Goal: Obtain resource: Download file/media

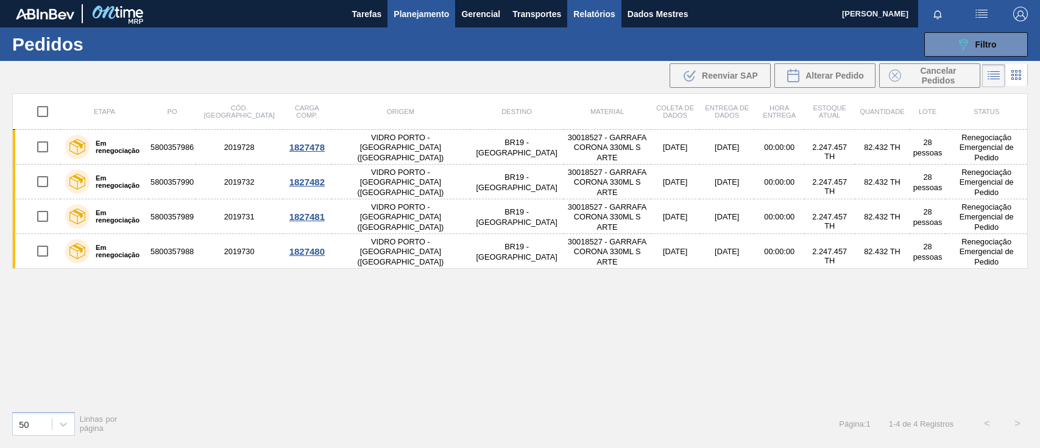
drag, startPoint x: 0, startPoint y: 0, endPoint x: 597, endPoint y: 13, distance: 597.5
click at [597, 13] on font "Relatórios" at bounding box center [594, 14] width 41 height 10
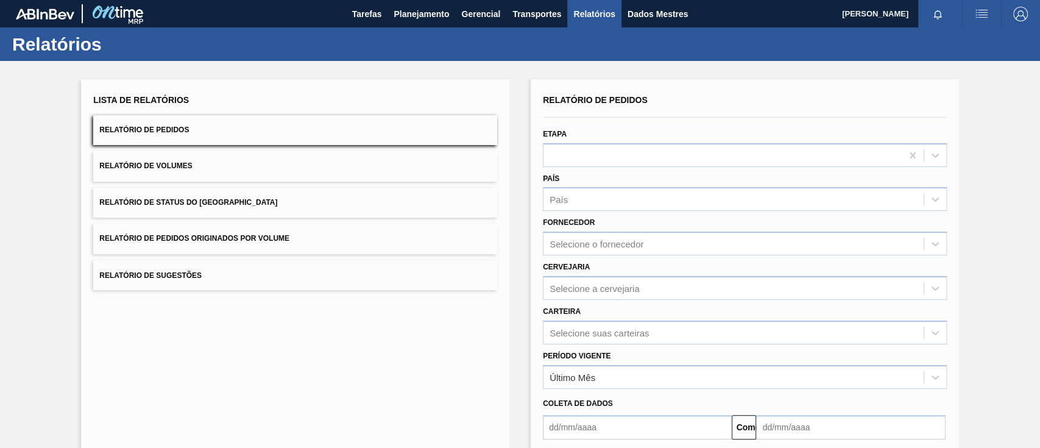
click at [263, 247] on button "Relatório de Pedidos Originados por Volume" at bounding box center [295, 239] width 404 height 30
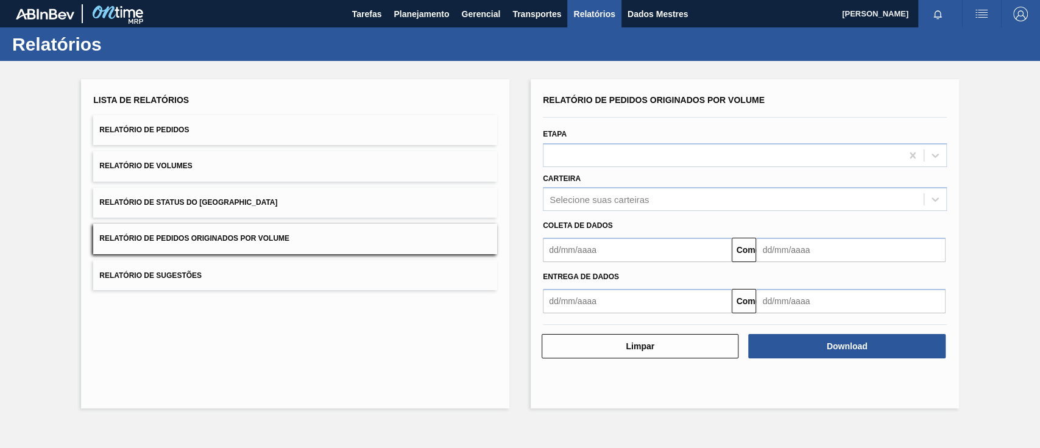
click at [585, 247] on input "text" at bounding box center [637, 250] width 189 height 24
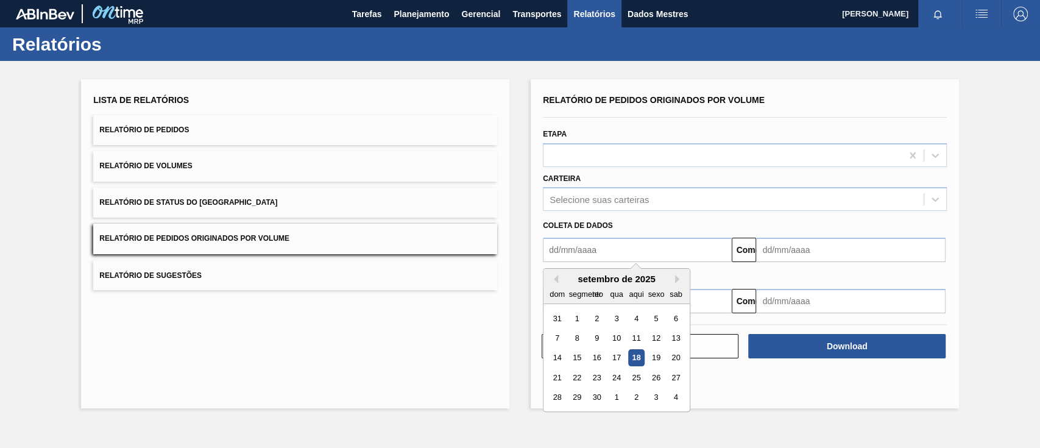
click at [635, 360] on font "18" at bounding box center [636, 358] width 9 height 9
type input "[DATE]"
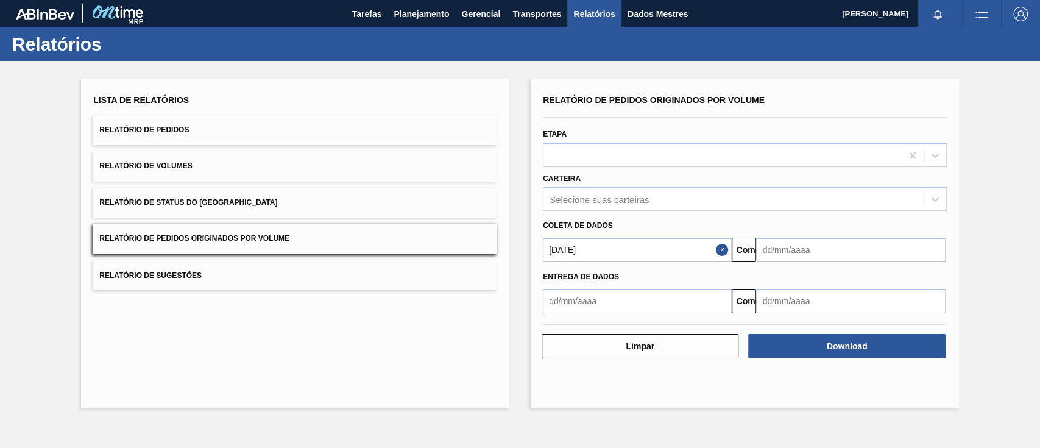
click at [815, 251] on input "text" at bounding box center [850, 250] width 189 height 24
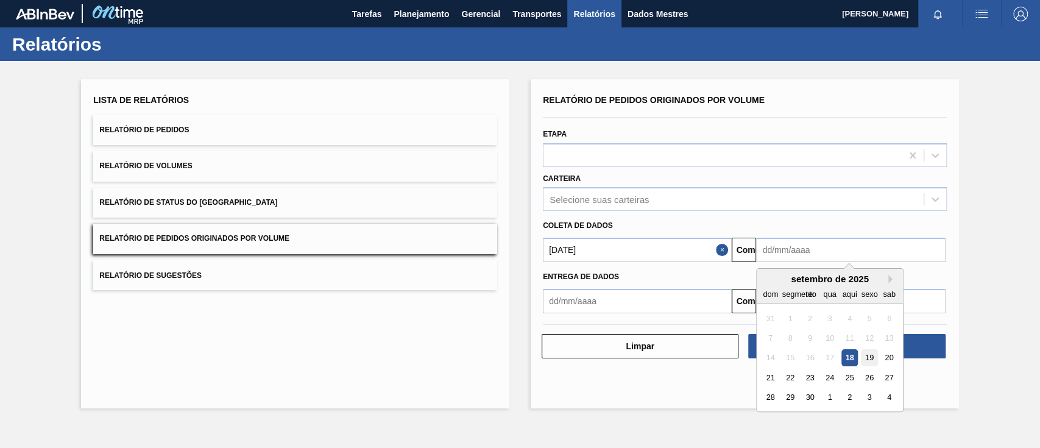
click at [870, 359] on font "19" at bounding box center [870, 358] width 9 height 9
type input "[DATE]"
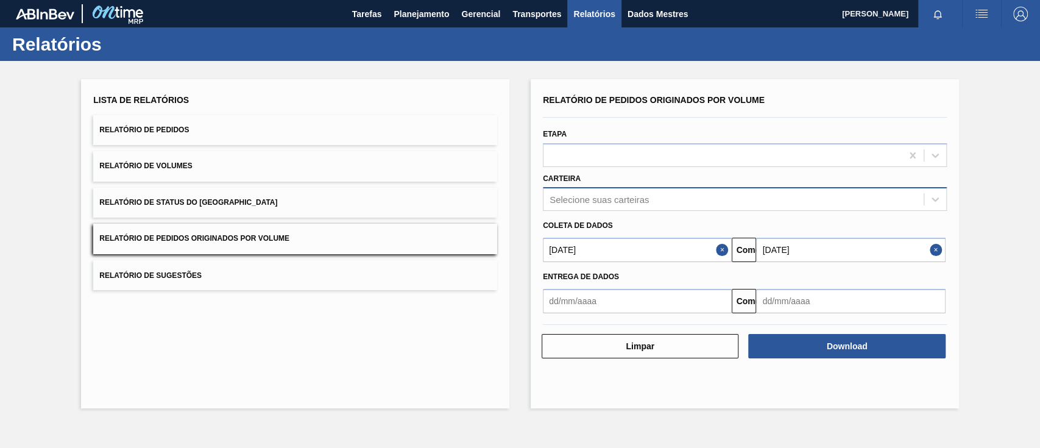
click at [634, 193] on div "Selecione suas carteiras" at bounding box center [734, 200] width 380 height 18
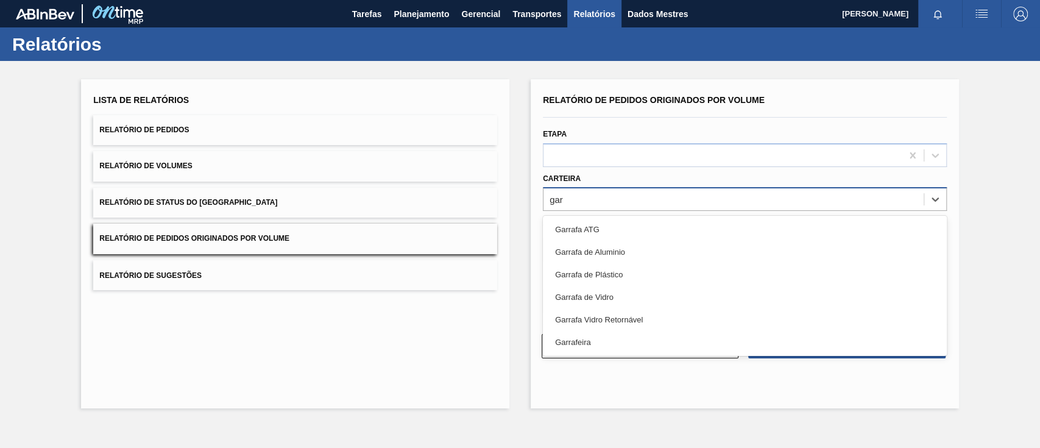
type input "garr"
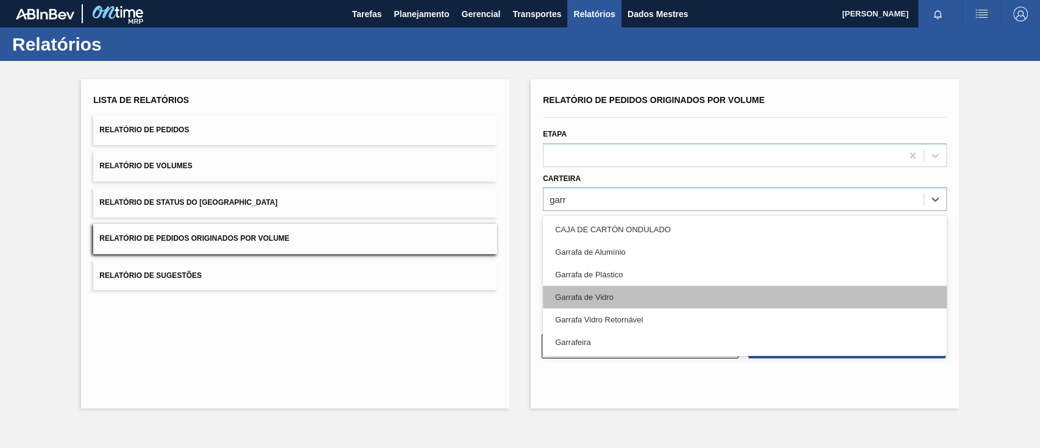
click at [585, 295] on font "Garrafa de Vidro" at bounding box center [584, 297] width 59 height 9
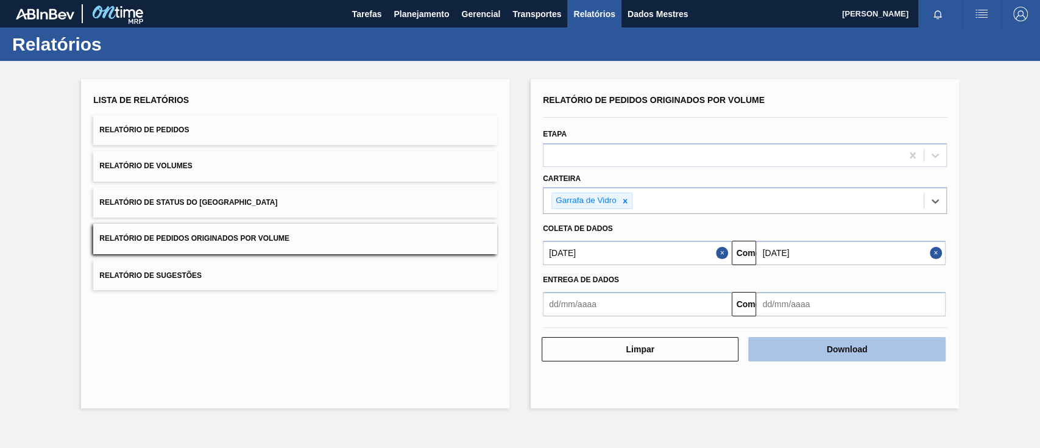
click at [793, 357] on button "Download" at bounding box center [847, 349] width 197 height 24
